Goal: Information Seeking & Learning: Learn about a topic

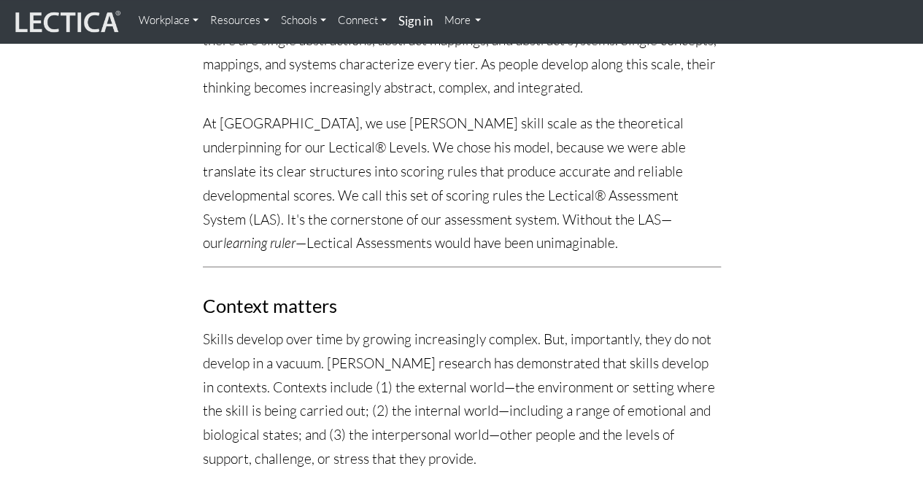
scroll to position [1313, 0]
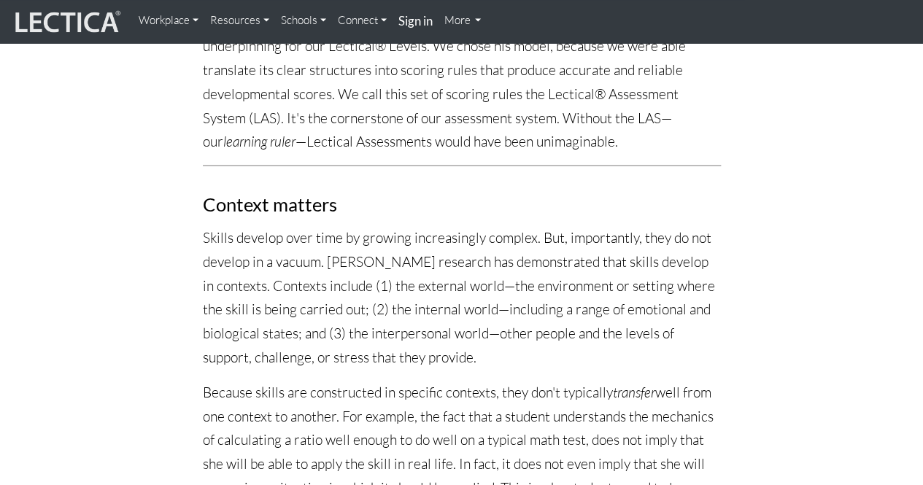
click at [478, 225] on p "Skills develop over time by growing increasingly complex. But, importantly, the…" at bounding box center [462, 296] width 518 height 143
click at [533, 225] on p "Skills develop over time by growing increasingly complex. But, importantly, the…" at bounding box center [462, 296] width 518 height 143
click at [294, 238] on p "Skills develop over time by growing increasingly complex. But, importantly, the…" at bounding box center [462, 296] width 518 height 143
click at [381, 241] on p "Skills develop over time by growing increasingly complex. But, importantly, the…" at bounding box center [462, 296] width 518 height 143
drag, startPoint x: 229, startPoint y: 268, endPoint x: 370, endPoint y: 270, distance: 141.5
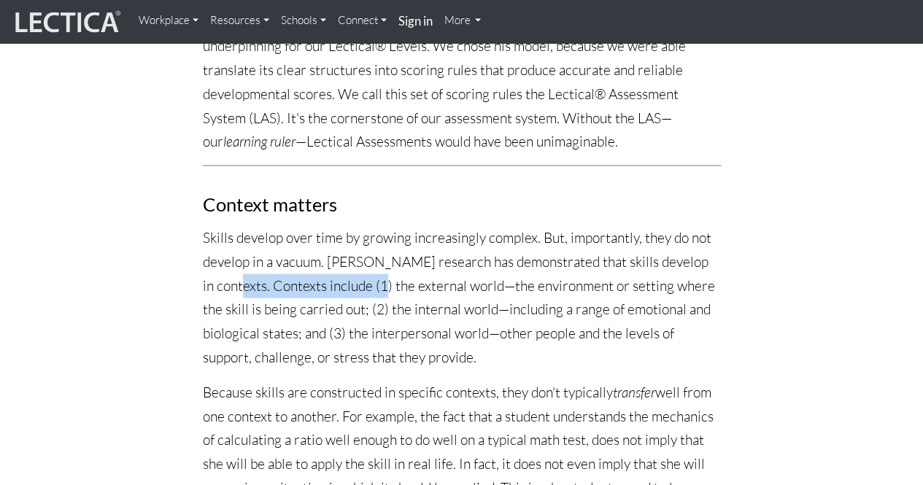
click at [370, 270] on p "Skills develop over time by growing increasingly complex. But, importantly, the…" at bounding box center [462, 296] width 518 height 143
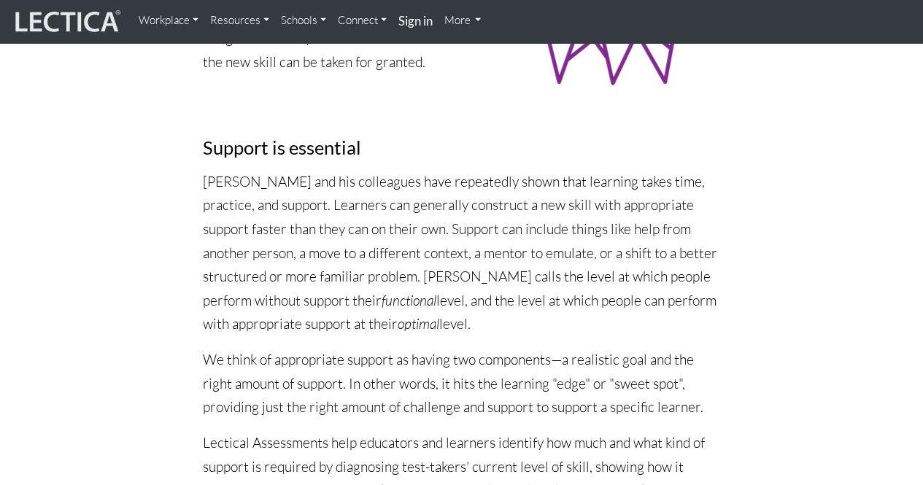
scroll to position [2261, 0]
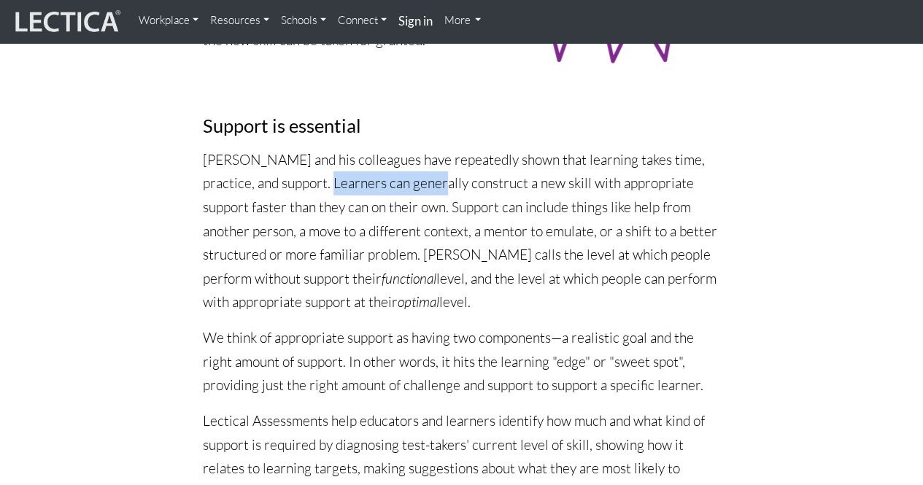
drag, startPoint x: 292, startPoint y: 157, endPoint x: 404, endPoint y: 163, distance: 112.5
click at [404, 163] on p "[PERSON_NAME] and his colleagues have repeatedly shown that learning takes time…" at bounding box center [462, 231] width 518 height 166
click at [452, 166] on p "[PERSON_NAME] and his colleagues have repeatedly shown that learning takes time…" at bounding box center [462, 231] width 518 height 166
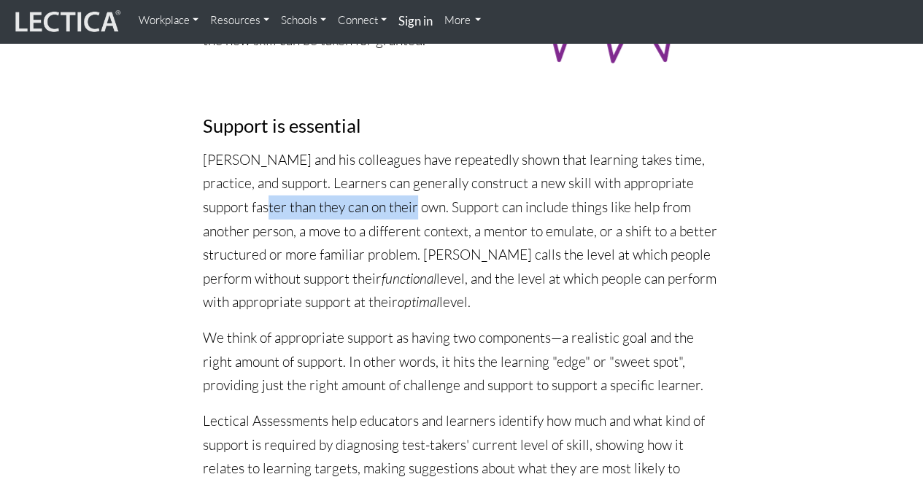
drag, startPoint x: 231, startPoint y: 185, endPoint x: 376, endPoint y: 191, distance: 144.6
click at [376, 191] on p "[PERSON_NAME] and his colleagues have repeatedly shown that learning takes time…" at bounding box center [462, 231] width 518 height 166
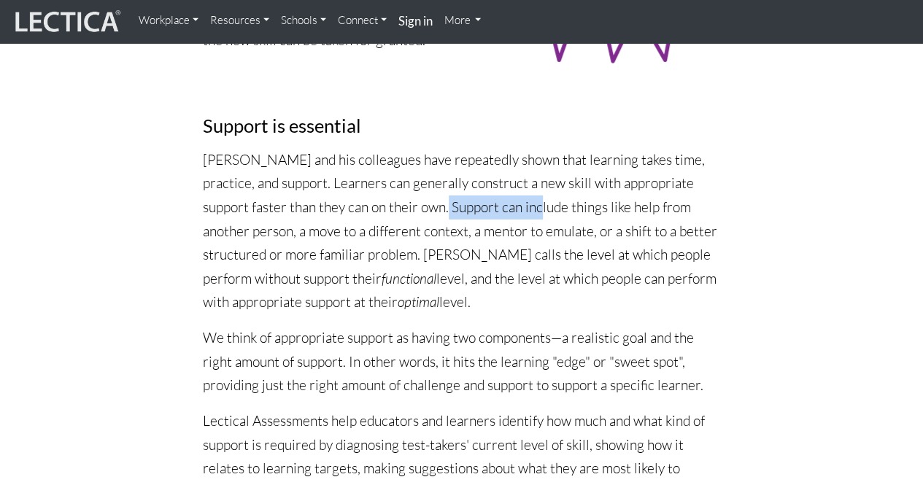
drag, startPoint x: 407, startPoint y: 185, endPoint x: 508, endPoint y: 187, distance: 100.7
click at [508, 187] on p "[PERSON_NAME] and his colleagues have repeatedly shown that learning takes time…" at bounding box center [462, 231] width 518 height 166
click at [205, 214] on p "[PERSON_NAME] and his colleagues have repeatedly shown that learning takes time…" at bounding box center [462, 231] width 518 height 166
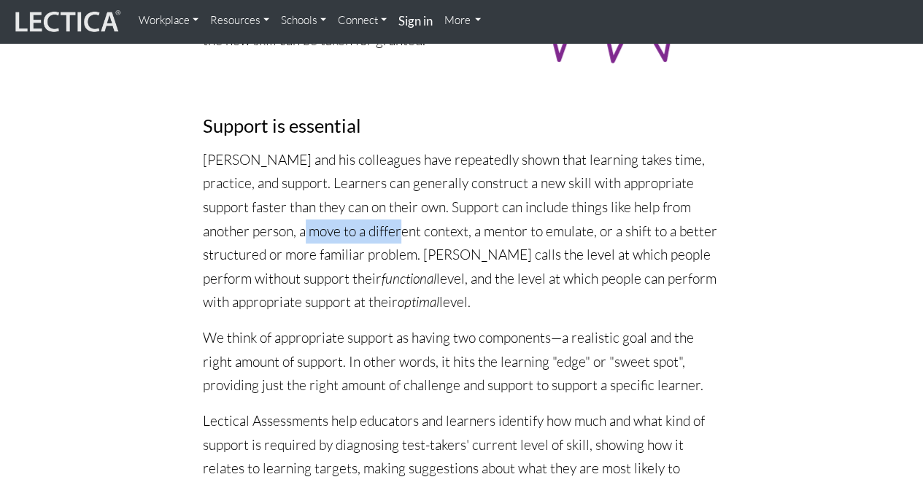
drag, startPoint x: 290, startPoint y: 213, endPoint x: 377, endPoint y: 214, distance: 87.5
click at [369, 214] on p "[PERSON_NAME] and his colleagues have repeatedly shown that learning takes time…" at bounding box center [462, 231] width 518 height 166
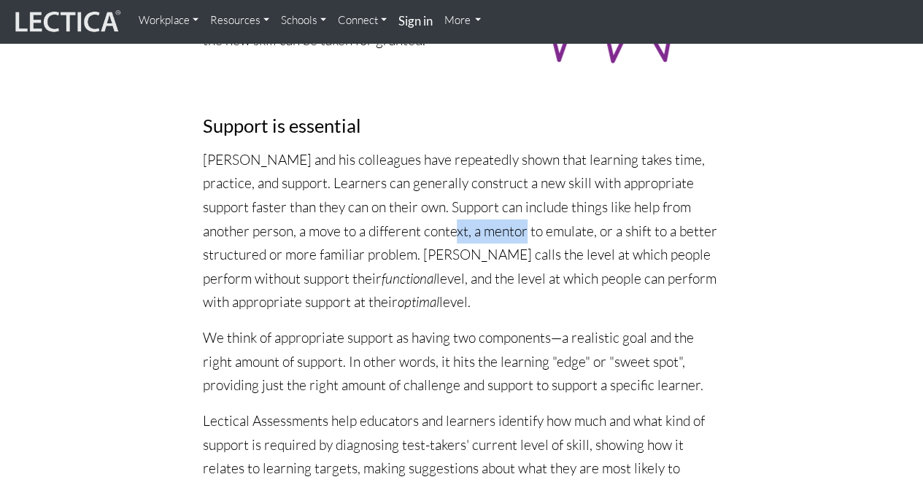
drag, startPoint x: 419, startPoint y: 208, endPoint x: 483, endPoint y: 211, distance: 64.2
click at [483, 211] on p "[PERSON_NAME] and his colleagues have repeatedly shown that learning takes time…" at bounding box center [462, 231] width 518 height 166
click at [446, 233] on p "[PERSON_NAME] and his colleagues have repeatedly shown that learning takes time…" at bounding box center [462, 231] width 518 height 166
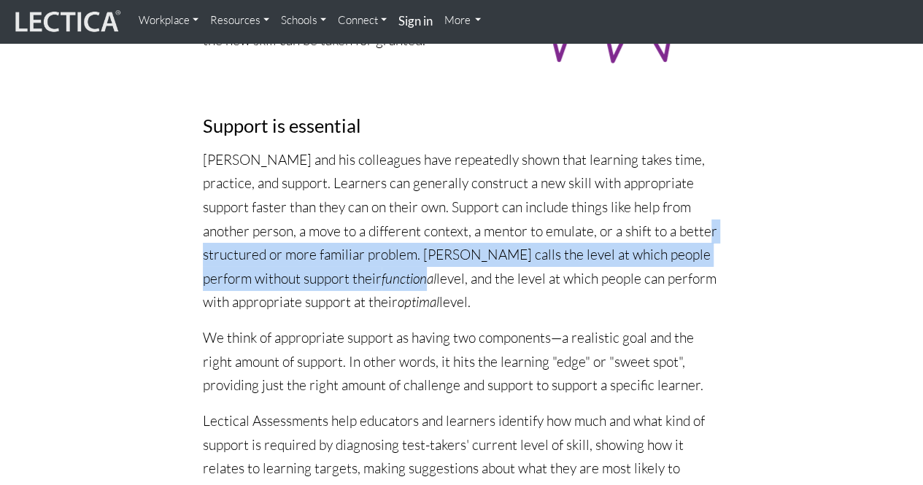
drag, startPoint x: 195, startPoint y: 234, endPoint x: 380, endPoint y: 244, distance: 184.8
click at [417, 239] on p "[PERSON_NAME] and his colleagues have repeatedly shown that learning takes time…" at bounding box center [462, 231] width 518 height 166
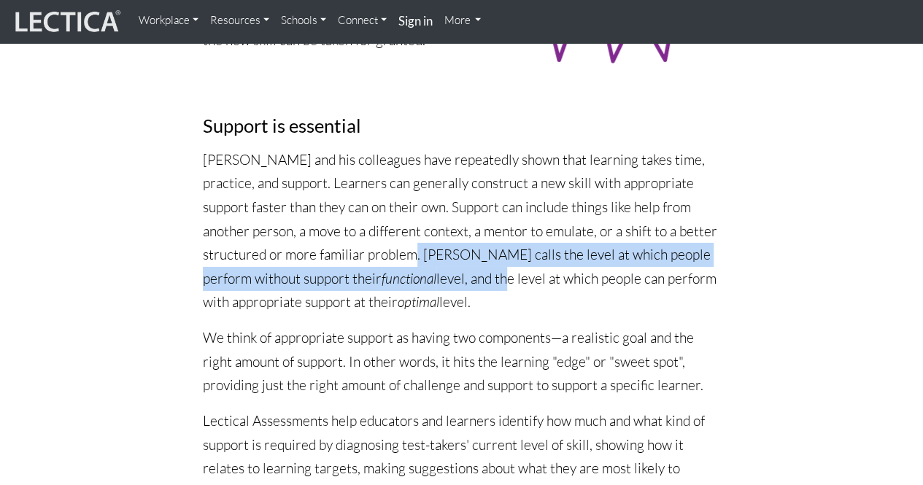
drag, startPoint x: 422, startPoint y: 225, endPoint x: 451, endPoint y: 255, distance: 41.3
click at [451, 255] on p "[PERSON_NAME] and his colleagues have repeatedly shown that learning takes time…" at bounding box center [462, 231] width 518 height 166
click at [430, 261] on p "[PERSON_NAME] and his colleagues have repeatedly shown that learning takes time…" at bounding box center [462, 231] width 518 height 166
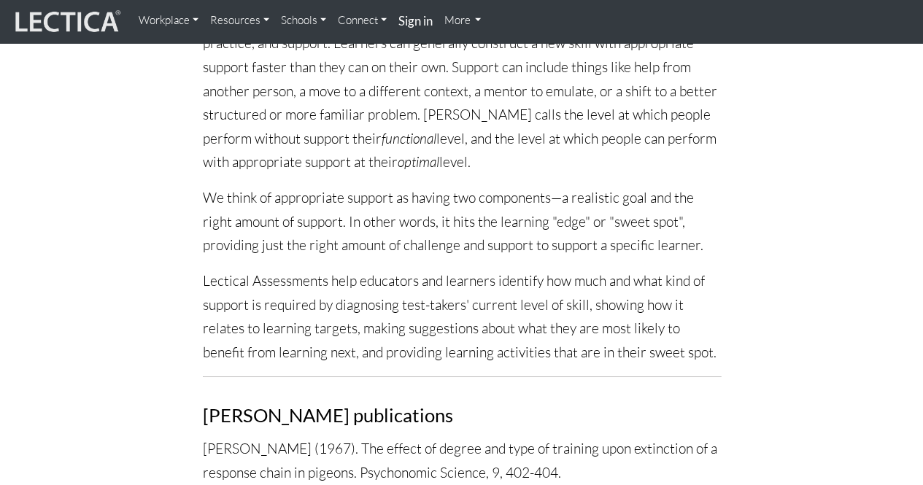
scroll to position [2407, 0]
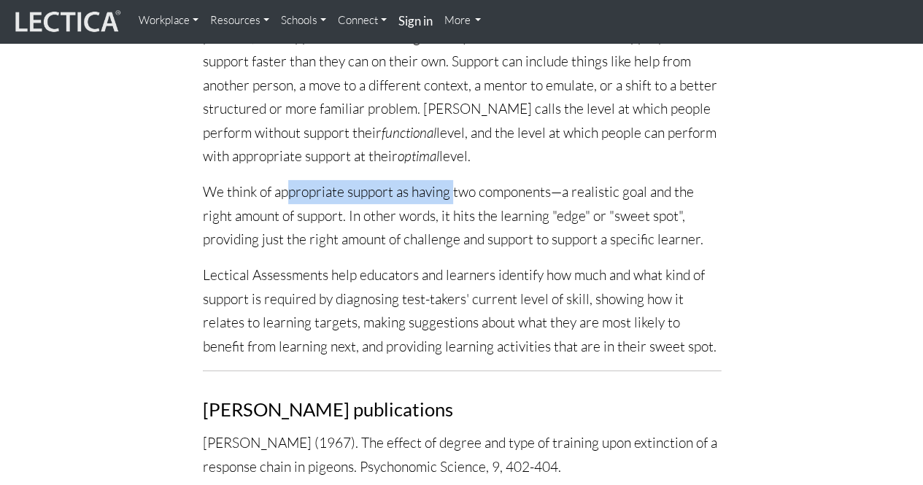
drag, startPoint x: 286, startPoint y: 172, endPoint x: 452, endPoint y: 175, distance: 166.3
click at [452, 180] on p "We think of appropriate support as having two components—a realistic goal and t…" at bounding box center [462, 215] width 518 height 71
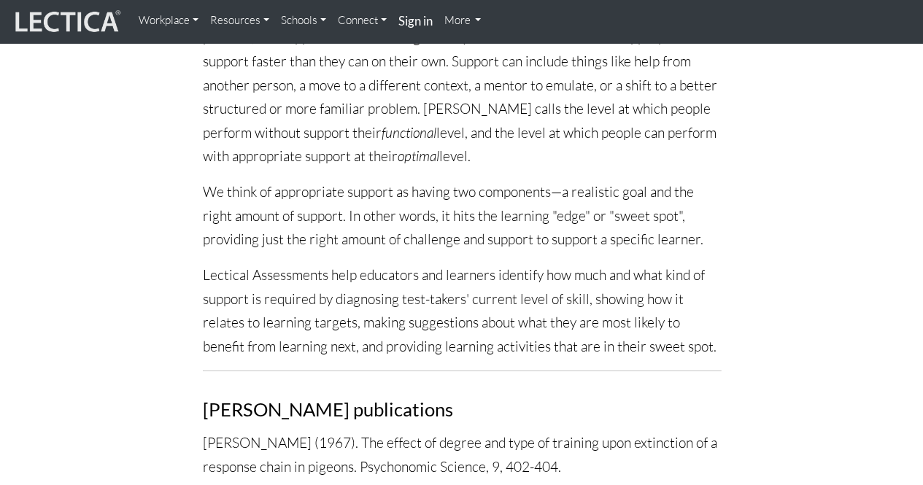
click at [454, 186] on p "We think of appropriate support as having two components—a realistic goal and t…" at bounding box center [462, 215] width 518 height 71
drag, startPoint x: 254, startPoint y: 196, endPoint x: 370, endPoint y: 198, distance: 116.7
click at [370, 198] on p "We think of appropriate support as having two components—a realistic goal and t…" at bounding box center [462, 215] width 518 height 71
click at [384, 204] on p "We think of appropriate support as having two components—a realistic goal and t…" at bounding box center [462, 215] width 518 height 71
drag, startPoint x: 368, startPoint y: 192, endPoint x: 491, endPoint y: 188, distance: 123.3
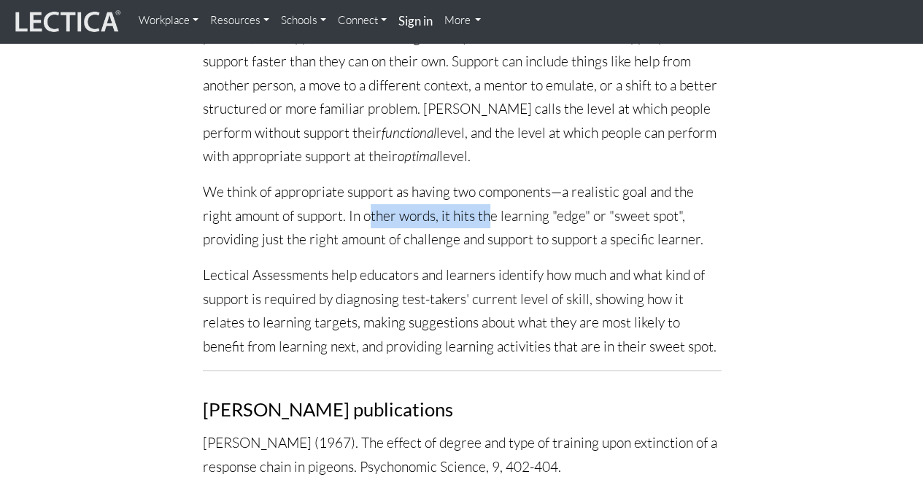
click at [491, 188] on p "We think of appropriate support as having two components—a realistic goal and t…" at bounding box center [462, 215] width 518 height 71
click at [511, 201] on p "We think of appropriate support as having two components—a realistic goal and t…" at bounding box center [462, 215] width 518 height 71
drag, startPoint x: 451, startPoint y: 195, endPoint x: 554, endPoint y: 190, distance: 102.9
click at [554, 190] on p "We think of appropriate support as having two components—a realistic goal and t…" at bounding box center [462, 215] width 518 height 71
click at [546, 212] on p "We think of appropriate support as having two components—a realistic goal and t…" at bounding box center [462, 215] width 518 height 71
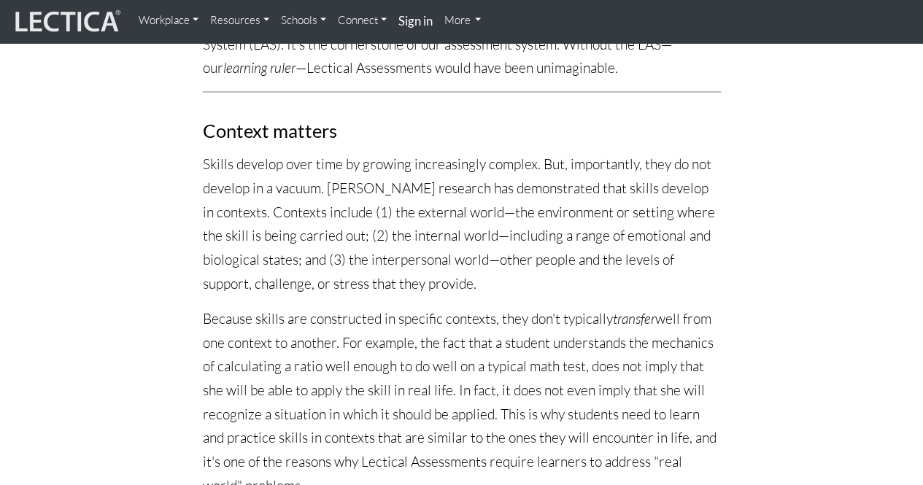
scroll to position [1021, 0]
